Goal: Navigation & Orientation: Find specific page/section

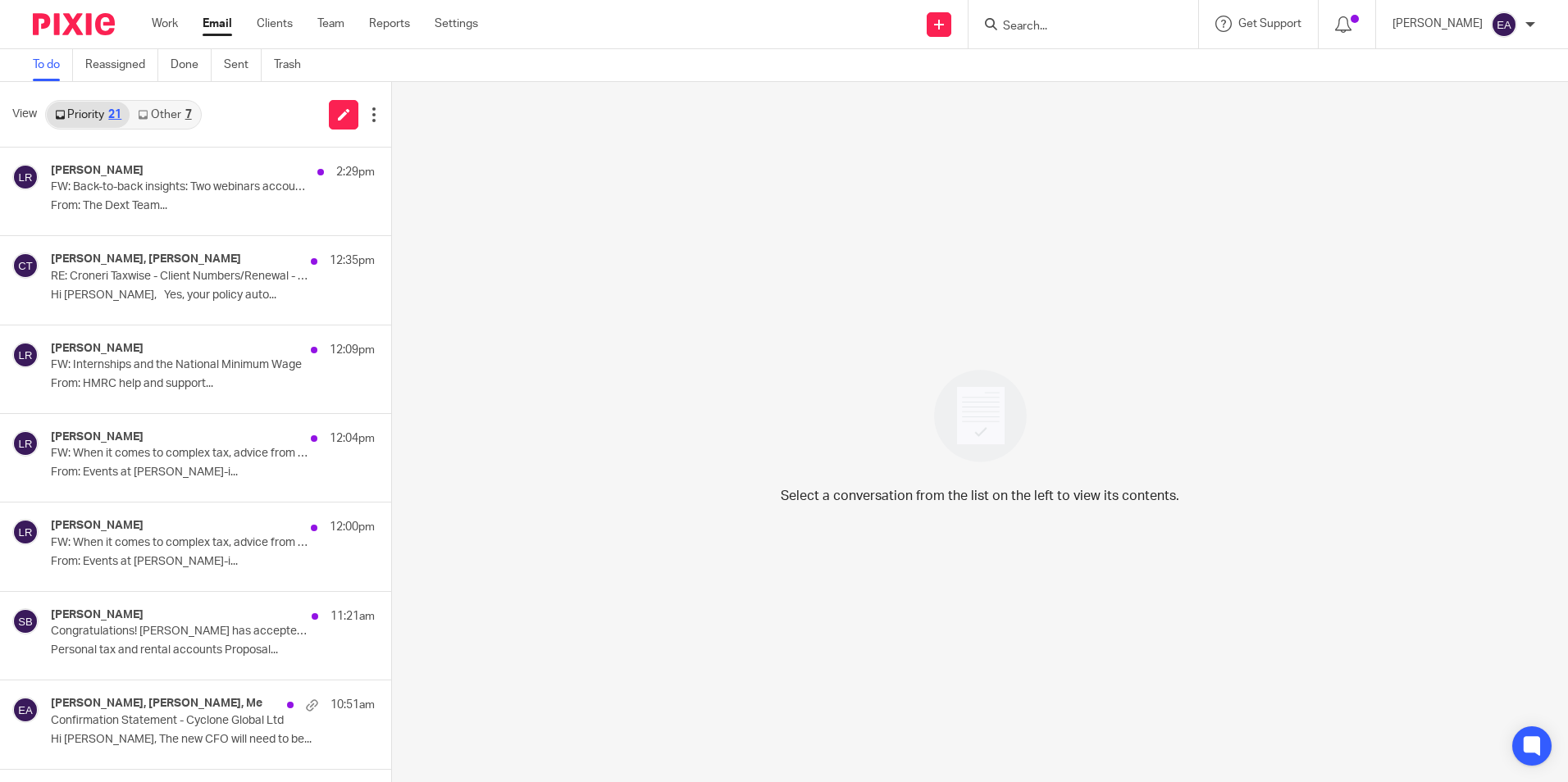
click at [224, 17] on link "Email" at bounding box center [217, 23] width 30 height 16
